Goal: Transaction & Acquisition: Purchase product/service

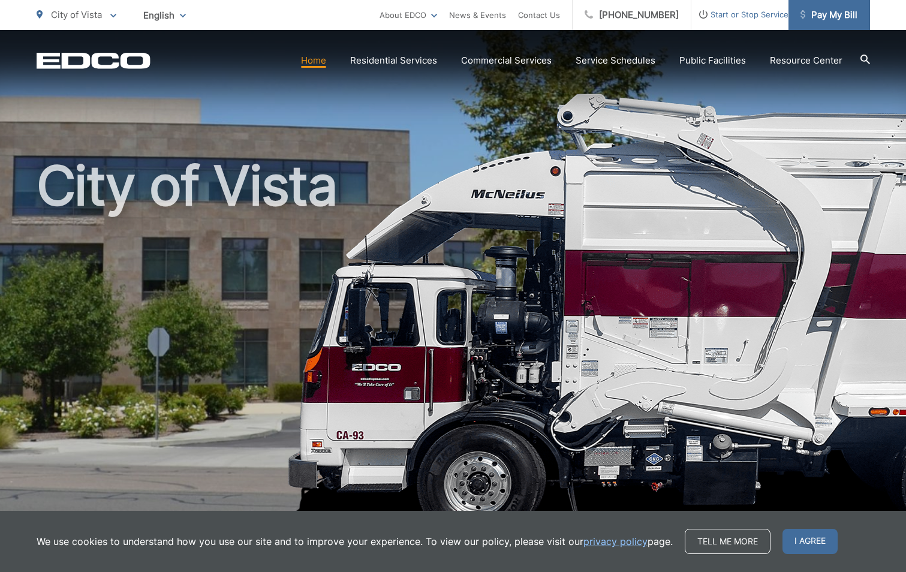
click at [820, 14] on span "Pay My Bill" at bounding box center [828, 15] width 57 height 14
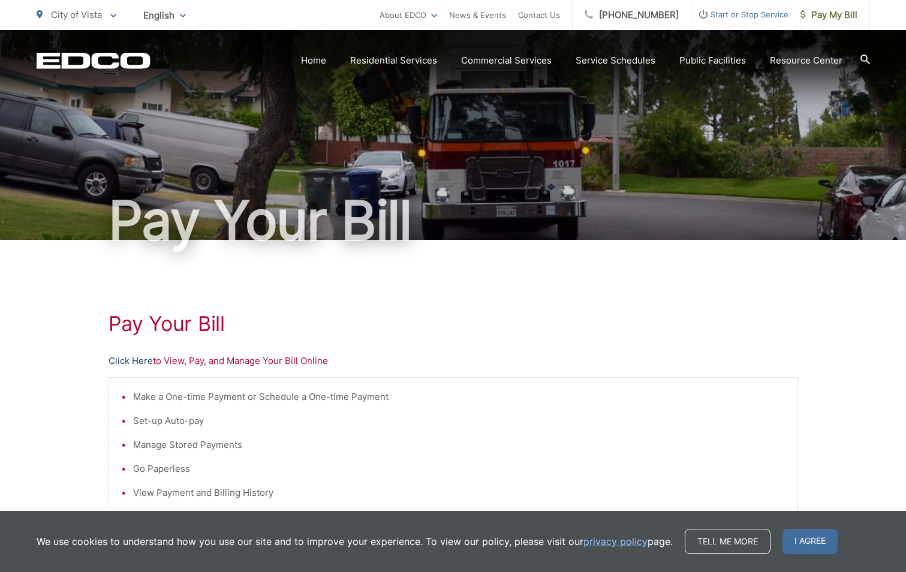
click at [128, 363] on link "Click Here" at bounding box center [131, 361] width 44 height 14
click at [140, 362] on link "Click Here" at bounding box center [131, 361] width 44 height 14
click at [835, 13] on span "Pay My Bill" at bounding box center [828, 15] width 57 height 14
click at [128, 361] on link "Click Here" at bounding box center [131, 361] width 44 height 14
